Goal: Task Accomplishment & Management: Use online tool/utility

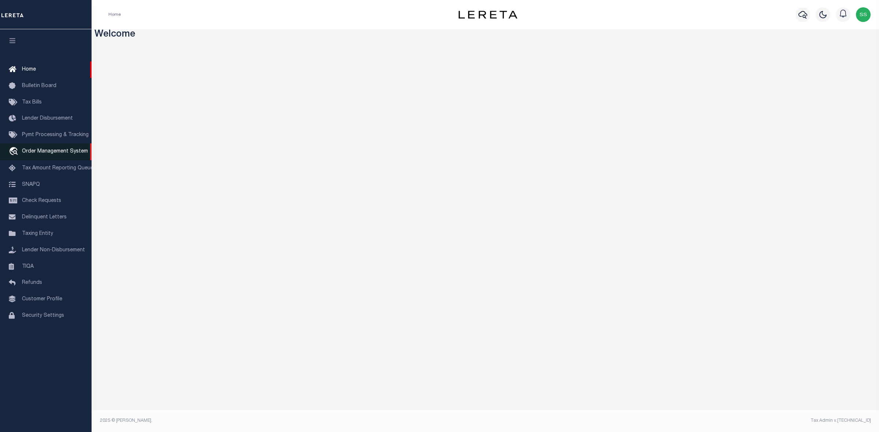
click at [61, 153] on span "Order Management System" at bounding box center [55, 151] width 66 height 5
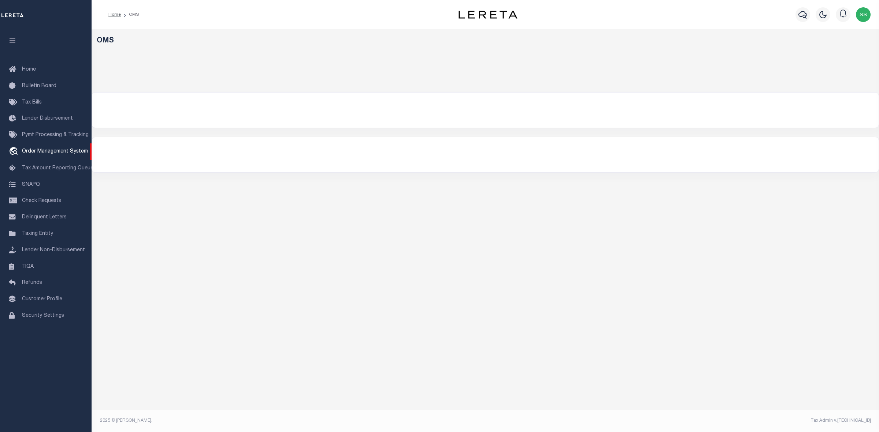
select select "200"
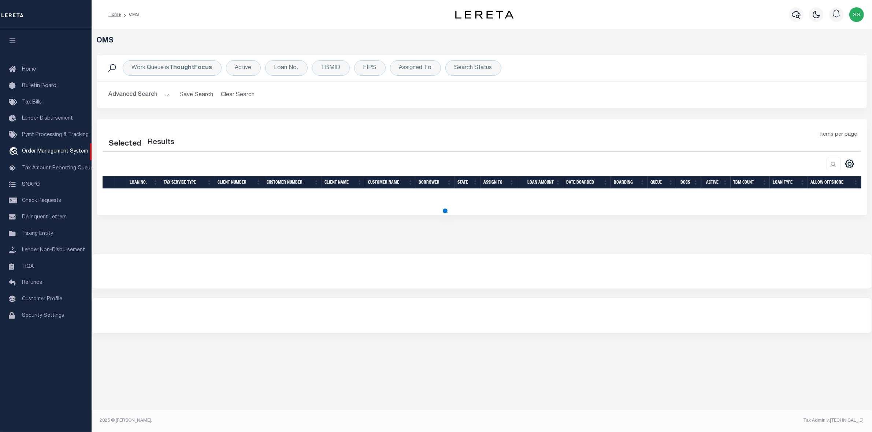
select select "200"
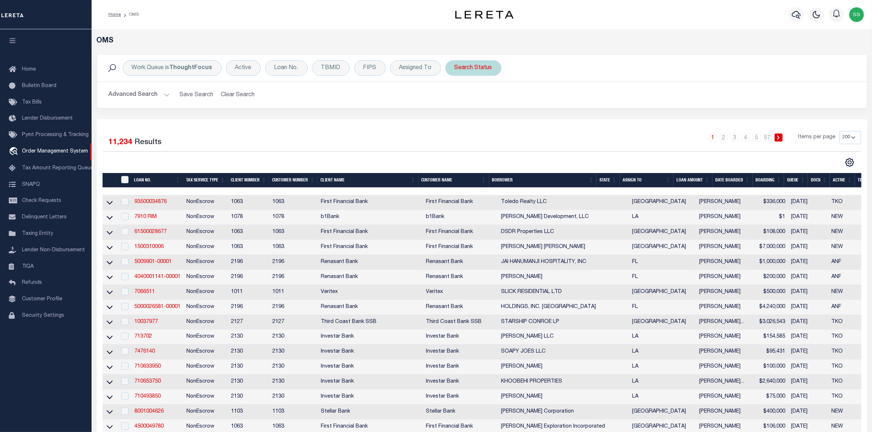
click at [467, 71] on div "Search Status" at bounding box center [473, 67] width 56 height 15
click at [472, 104] on select "Automated Search Bad Parcel Complete Duplicate Parcel High Dollar Reporting In …" at bounding box center [509, 104] width 108 height 14
select select "IP"
click at [455, 97] on select "Automated Search Bad Parcel Complete Duplicate Parcel High Dollar Reporting In …" at bounding box center [509, 104] width 108 height 14
click at [550, 121] on input "Apply" at bounding box center [552, 120] width 22 height 12
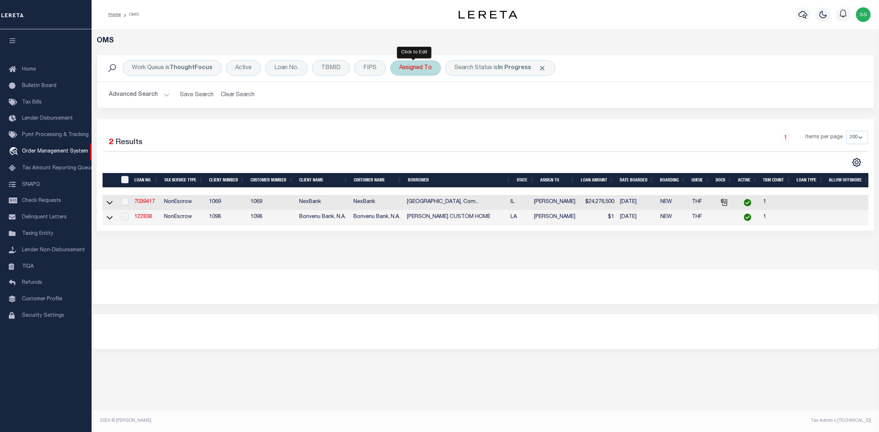
click at [426, 68] on div "Assigned To" at bounding box center [415, 67] width 51 height 15
click at [419, 102] on select "--Unassigned-- [PERSON_NAME] [PERSON_NAME] [PERSON_NAME] [PERSON_NAME], [PERSON…" at bounding box center [453, 104] width 108 height 14
select select "[PERSON_NAME]"
click at [399, 97] on select "--Unassigned-- [PERSON_NAME] [PERSON_NAME] [PERSON_NAME] [PERSON_NAME], [PERSON…" at bounding box center [453, 104] width 108 height 14
click at [497, 117] on input "Apply" at bounding box center [496, 120] width 22 height 12
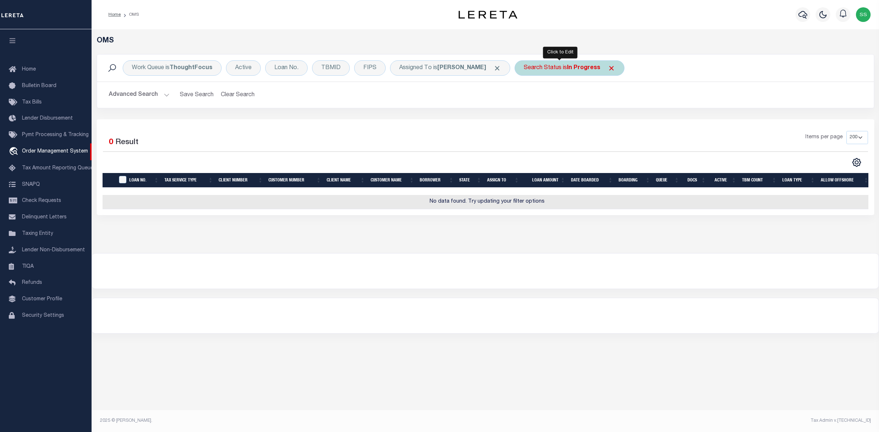
click at [531, 68] on div "Search Status is In Progress" at bounding box center [569, 67] width 110 height 15
click at [537, 107] on select "Automated Search Bad Parcel Complete Duplicate Parcel High Dollar Reporting In …" at bounding box center [578, 104] width 108 height 14
select select "RD"
click at [524, 97] on select "Automated Search Bad Parcel Complete Duplicate Parcel High Dollar Reporting In …" at bounding box center [578, 104] width 108 height 14
click at [612, 121] on input "Apply" at bounding box center [621, 120] width 22 height 12
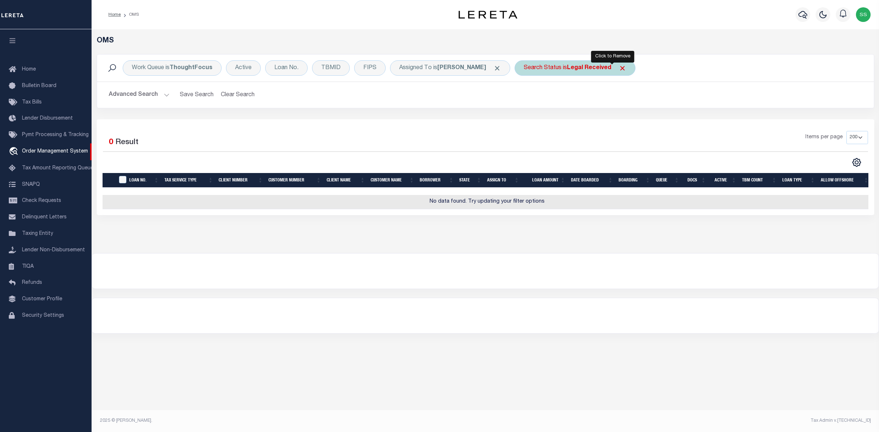
click at [618, 67] on span "Click to Remove" at bounding box center [622, 68] width 8 height 8
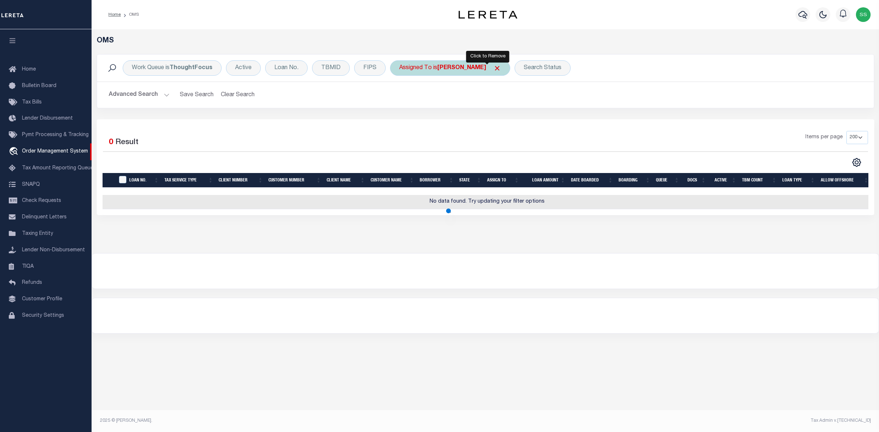
click at [493, 68] on span "Click to Remove" at bounding box center [497, 68] width 8 height 8
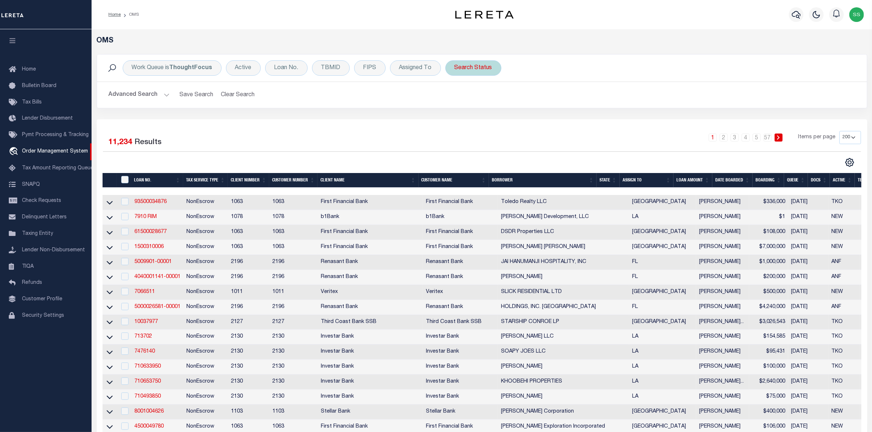
click at [467, 68] on div "Search Status" at bounding box center [473, 67] width 56 height 15
click at [484, 102] on select "Automated Search Bad Parcel Complete Duplicate Parcel High Dollar Reporting In …" at bounding box center [509, 104] width 108 height 14
select select "RD"
click at [455, 97] on select "Automated Search Bad Parcel Complete Duplicate Parcel High Dollar Reporting In …" at bounding box center [509, 104] width 108 height 14
click at [548, 120] on input "Apply" at bounding box center [552, 120] width 22 height 12
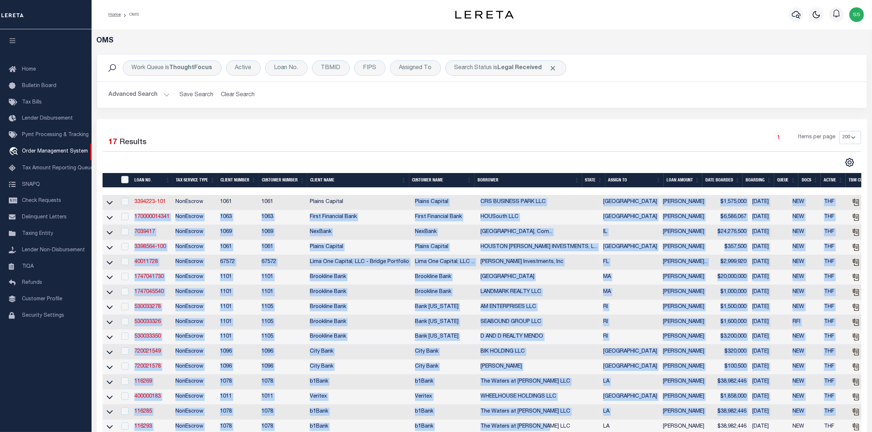
drag, startPoint x: 410, startPoint y: 203, endPoint x: 566, endPoint y: 430, distance: 275.2
click at [566, 430] on tbody "3394223-101 NonEscrow [GEOGRAPHIC_DATA] LLC [GEOGRAPHIC_DATA] [PERSON_NAME] $1,…" at bounding box center [552, 322] width 901 height 254
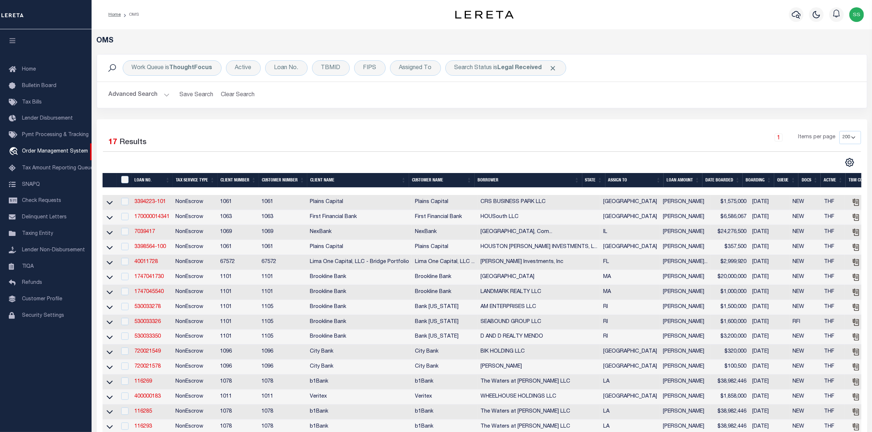
click at [626, 124] on div "Selected 17 Results 1 Items per page 10 25 50 100 200" at bounding box center [482, 287] width 770 height 336
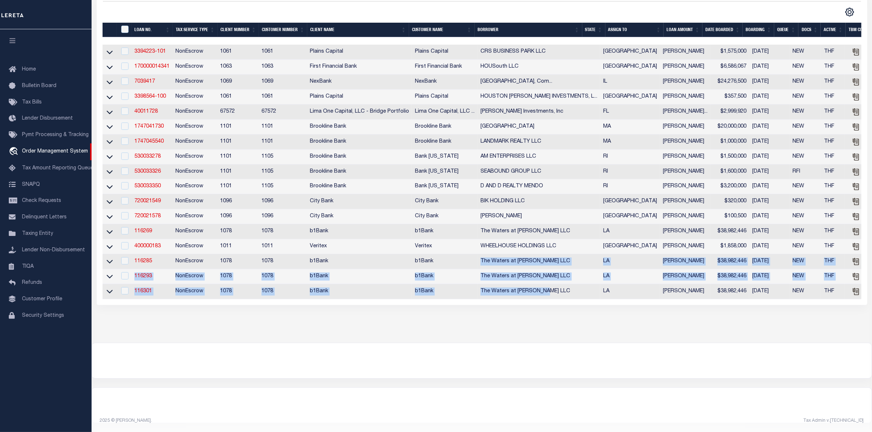
drag, startPoint x: 558, startPoint y: 284, endPoint x: 480, endPoint y: 250, distance: 85.9
click at [480, 250] on tbody "3394223-101 NonEscrow [GEOGRAPHIC_DATA] LLC [GEOGRAPHIC_DATA] [PERSON_NAME] $1,…" at bounding box center [552, 172] width 901 height 254
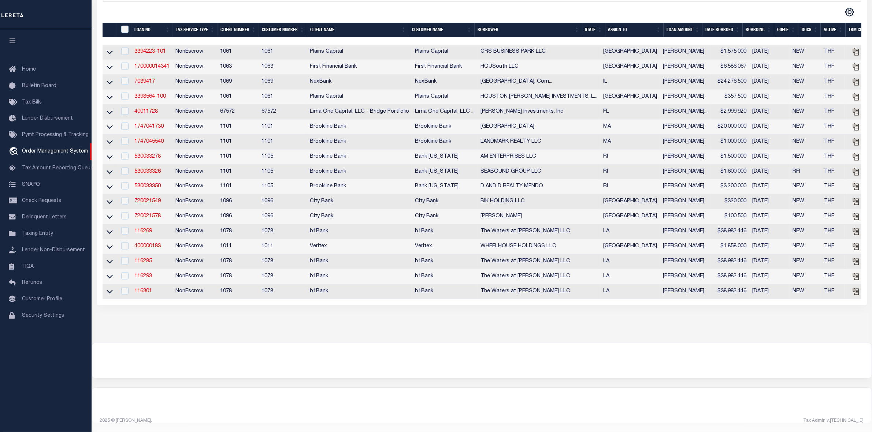
click at [450, 312] on div "OMS Work Queue is ThoughtFocus Active Loan No. TBMID FIPS Assigned To Search St…" at bounding box center [482, 103] width 776 height 435
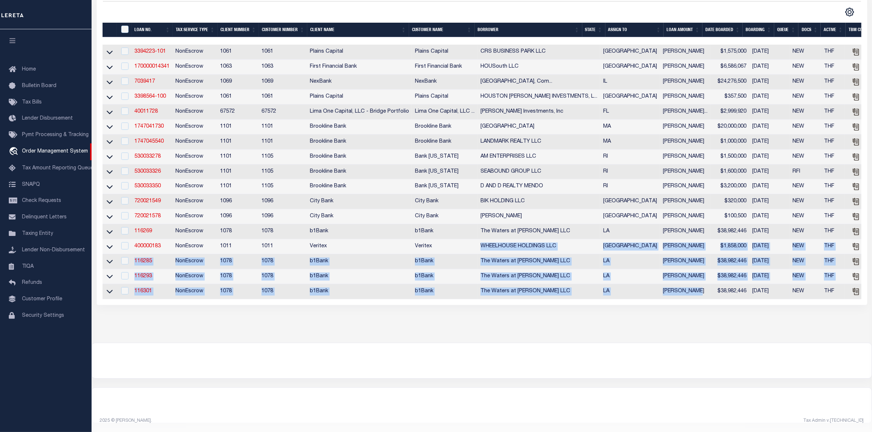
drag, startPoint x: 476, startPoint y: 232, endPoint x: 648, endPoint y: 292, distance: 182.3
click at [648, 292] on tbody "3394223-101 NonEscrow [GEOGRAPHIC_DATA] LLC [GEOGRAPHIC_DATA] [PERSON_NAME] $1,…" at bounding box center [552, 172] width 901 height 254
click at [564, 284] on td "The Waters at [PERSON_NAME] LLC" at bounding box center [538, 291] width 123 height 15
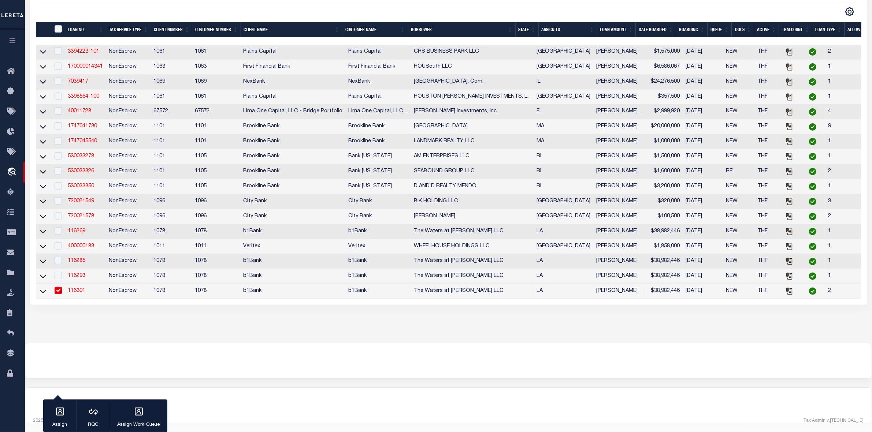
scroll to position [0, 0]
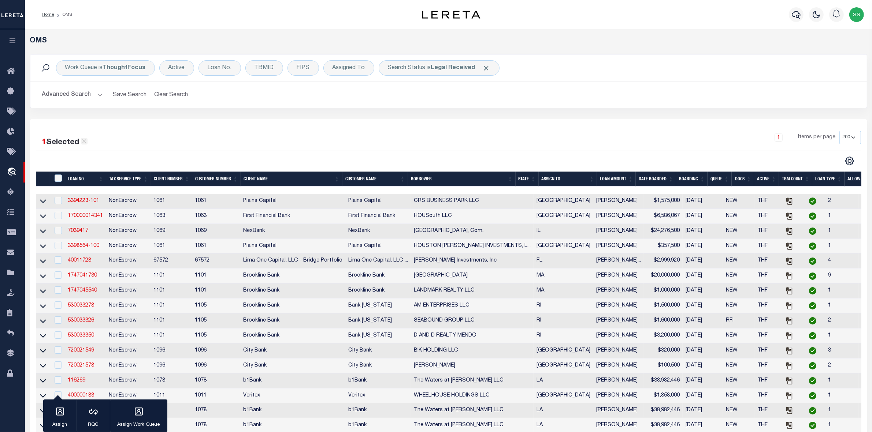
click at [87, 143] on icon at bounding box center [84, 141] width 7 height 7
checkbox input "false"
